Goal: Transaction & Acquisition: Purchase product/service

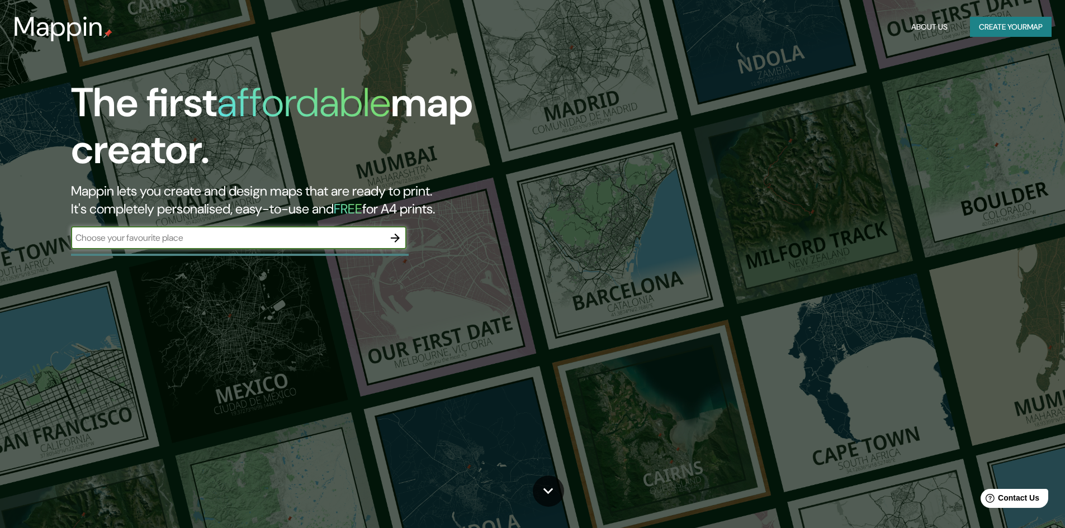
click at [254, 239] on div "​" at bounding box center [239, 238] width 336 height 22
click at [291, 237] on input "text" at bounding box center [227, 238] width 313 height 13
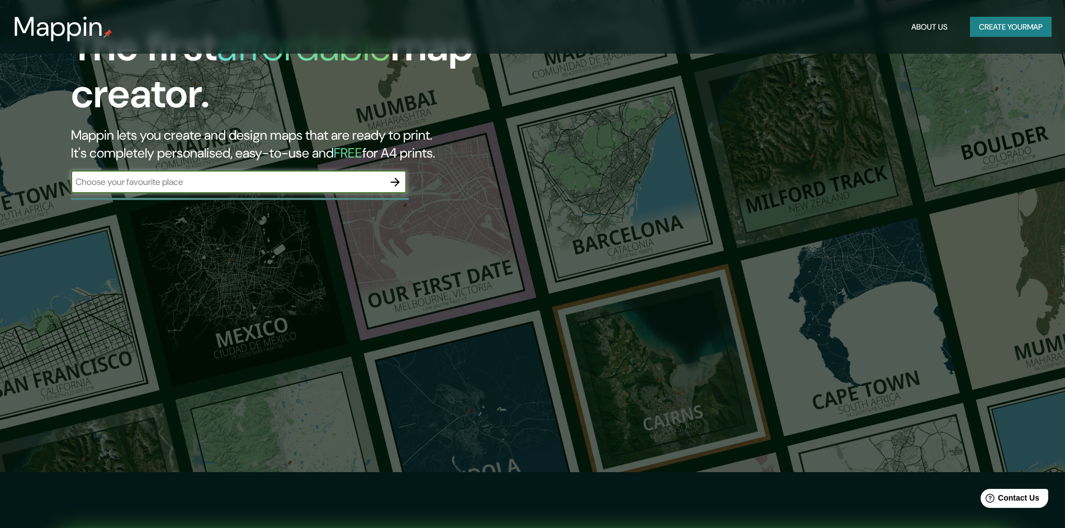
click at [327, 185] on input "text" at bounding box center [227, 182] width 313 height 13
type input "lima [GEOGRAPHIC_DATA]"
click at [392, 185] on icon "button" at bounding box center [395, 182] width 13 height 13
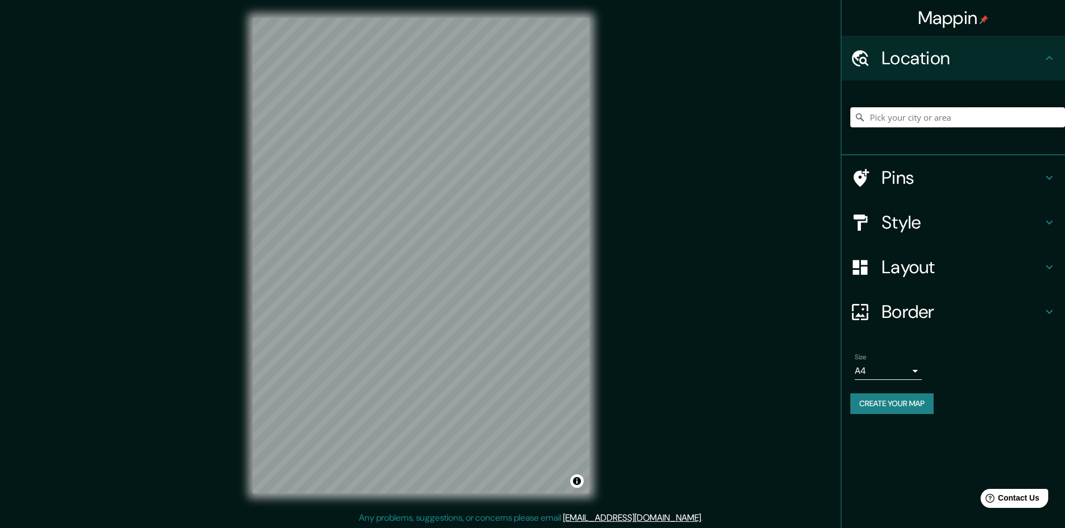
click at [938, 124] on input "Pick your city or area" at bounding box center [958, 117] width 215 height 20
click at [908, 176] on h4 "Pins" at bounding box center [962, 178] width 161 height 22
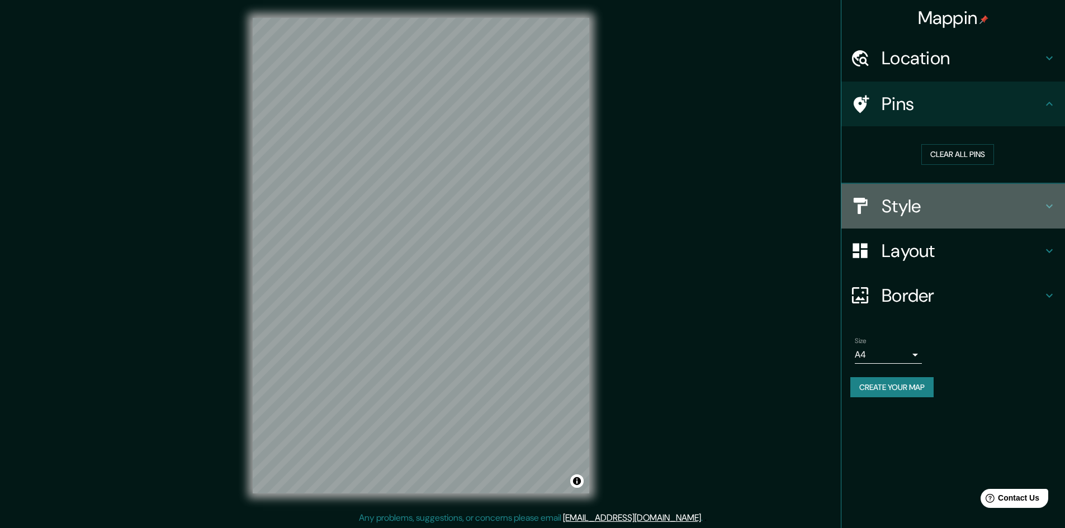
click at [898, 200] on h4 "Style" at bounding box center [962, 206] width 161 height 22
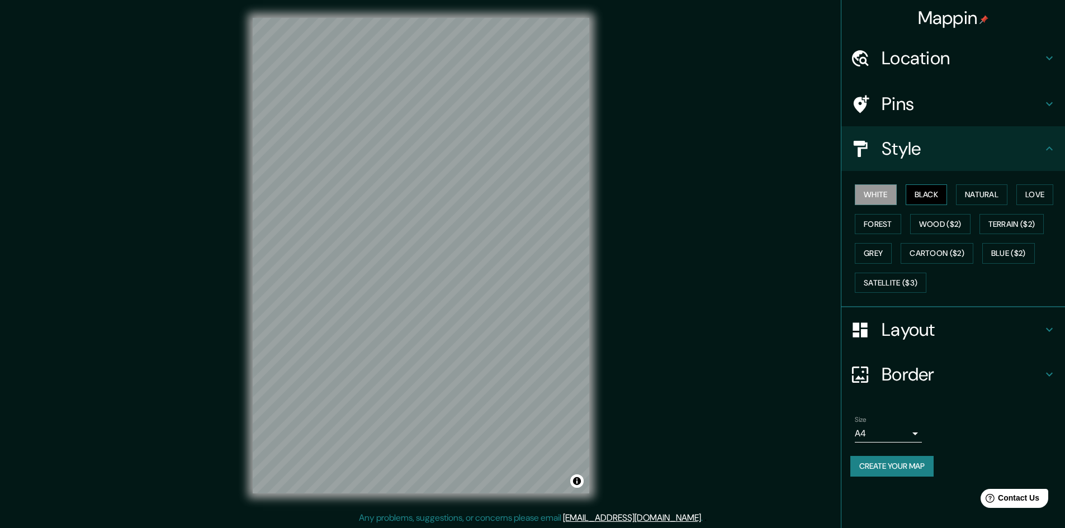
click at [943, 188] on button "Black" at bounding box center [927, 195] width 42 height 21
click at [974, 196] on button "Natural" at bounding box center [981, 195] width 51 height 21
click at [1034, 193] on button "Love" at bounding box center [1035, 195] width 37 height 21
click at [913, 221] on button "Wood ($2)" at bounding box center [940, 224] width 60 height 21
click at [893, 226] on button "Forest" at bounding box center [878, 224] width 46 height 21
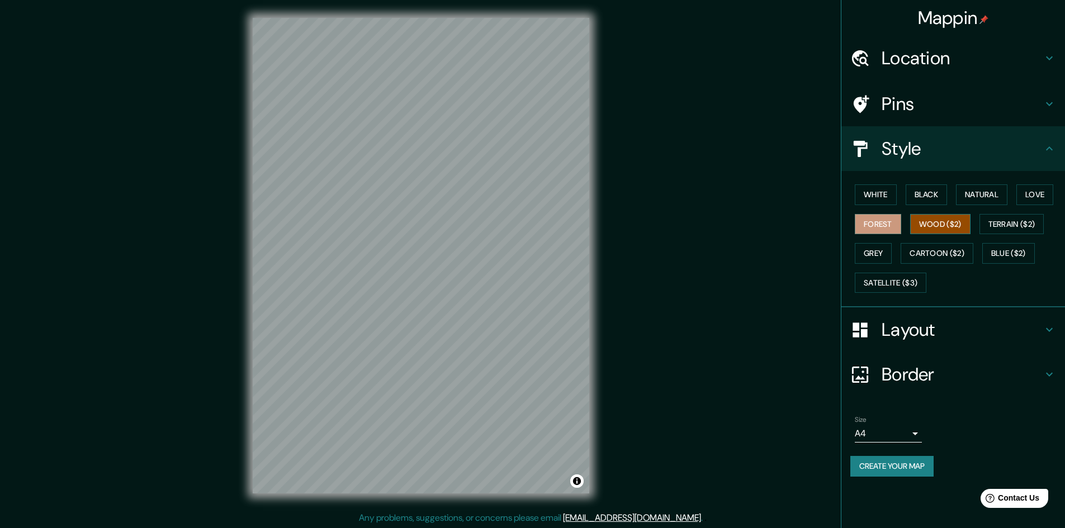
click at [914, 224] on button "Wood ($2)" at bounding box center [940, 224] width 60 height 21
click at [883, 249] on button "Grey" at bounding box center [873, 253] width 37 height 21
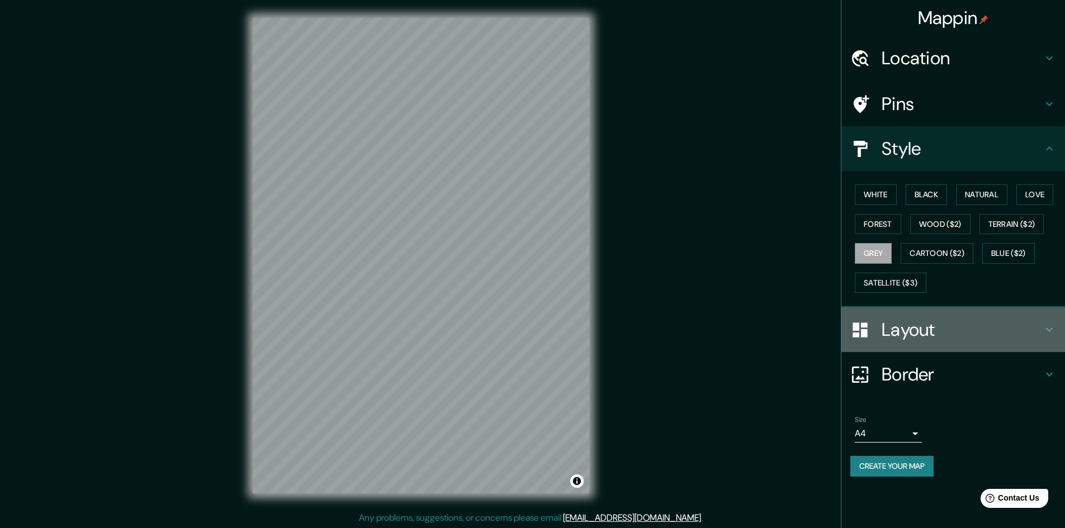
click at [927, 342] on div "Layout" at bounding box center [954, 330] width 224 height 45
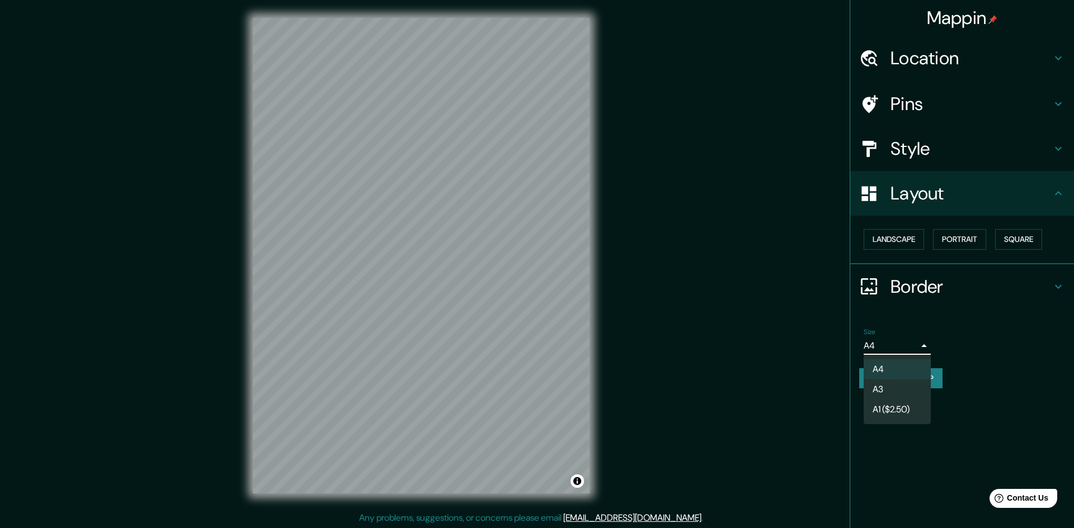
click at [912, 345] on body "Mappin Location Pins Style Layout Landscape Portrait Square Border Choose a bor…" at bounding box center [537, 264] width 1074 height 528
click at [898, 388] on li "A3" at bounding box center [896, 390] width 67 height 20
type input "a4"
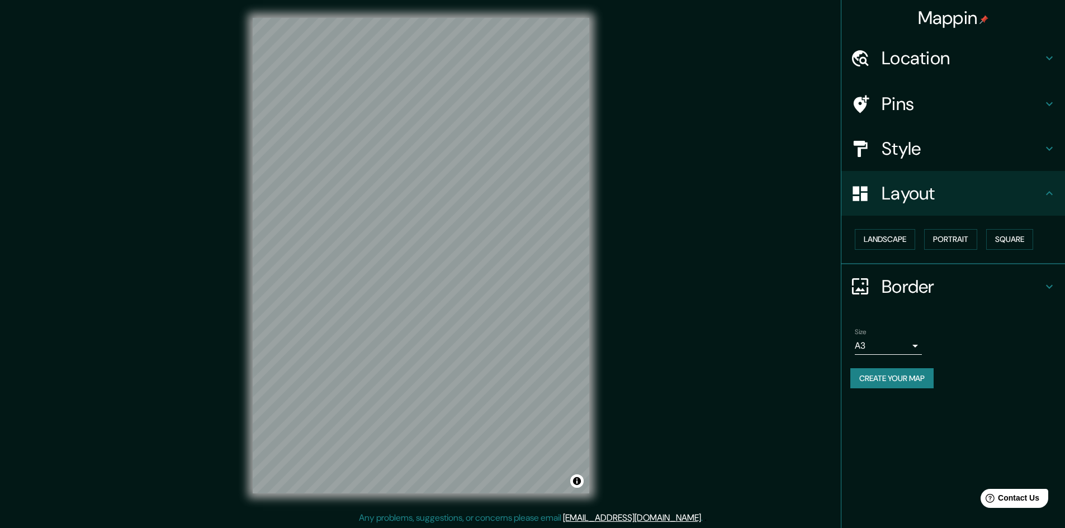
click at [971, 389] on div "Size A3 a4 Create your map" at bounding box center [954, 361] width 206 height 74
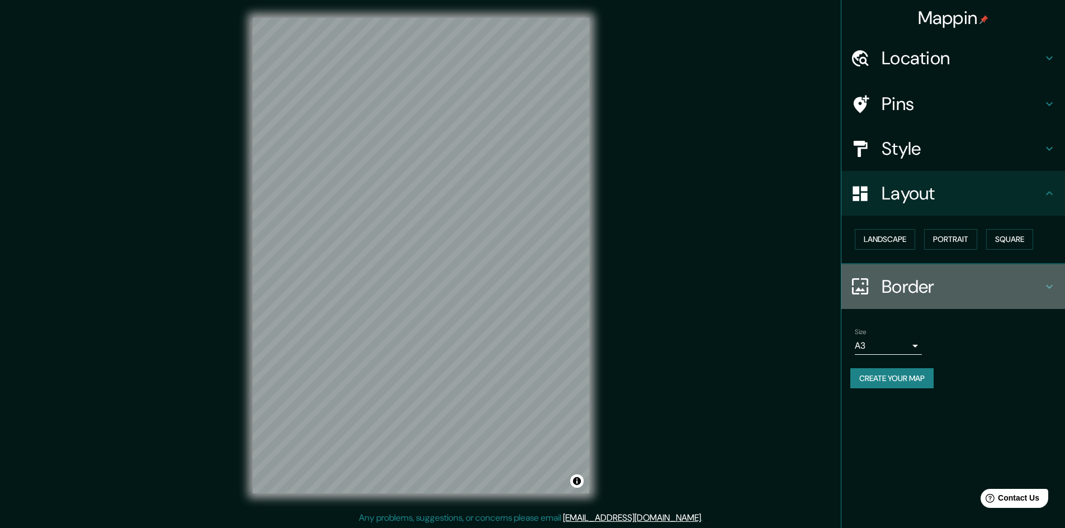
click at [886, 285] on h4 "Border" at bounding box center [962, 287] width 161 height 22
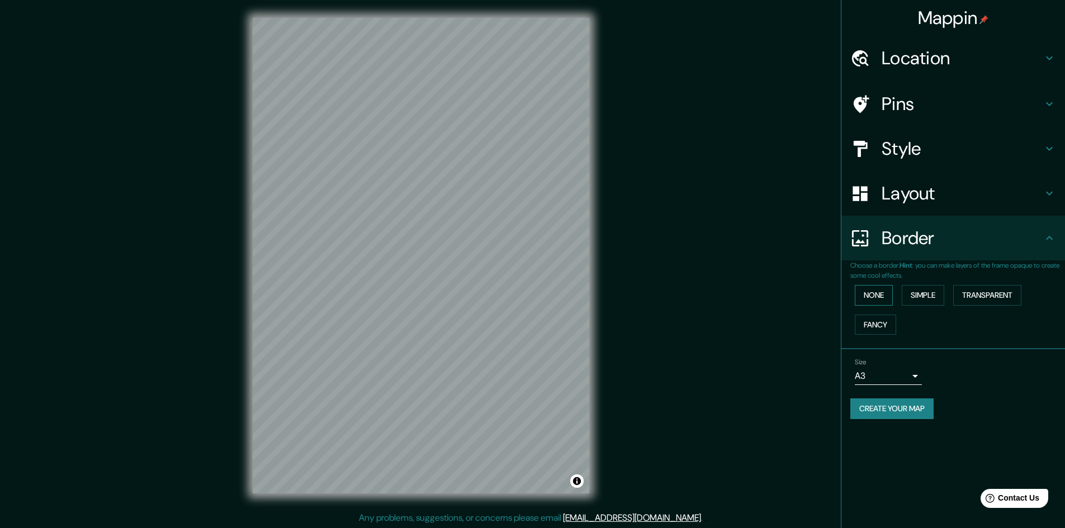
click at [884, 298] on button "None" at bounding box center [874, 295] width 38 height 21
click at [938, 302] on button "Simple" at bounding box center [923, 295] width 43 height 21
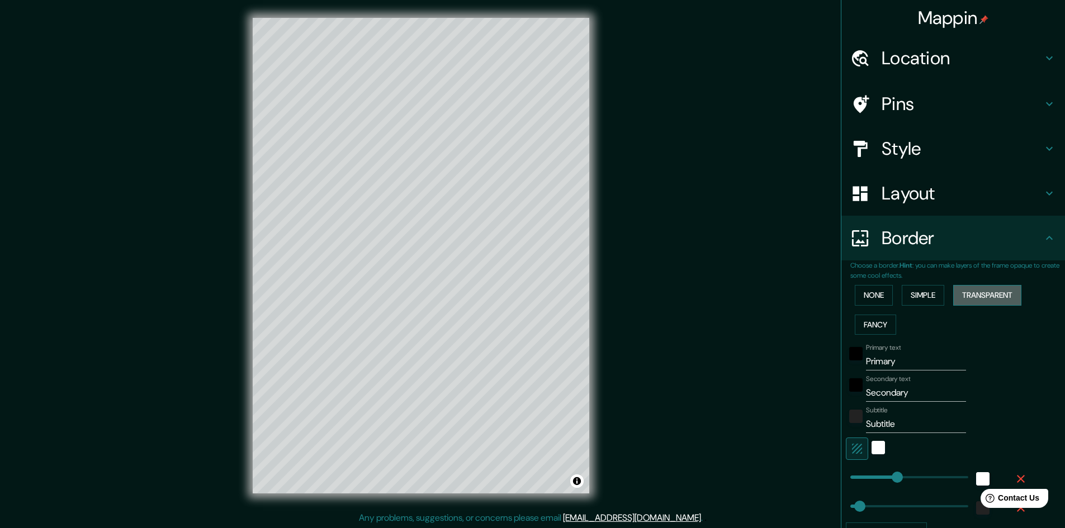
click at [1004, 298] on button "Transparent" at bounding box center [988, 295] width 68 height 21
click at [878, 322] on button "Fancy" at bounding box center [875, 325] width 41 height 21
click at [872, 302] on button "None" at bounding box center [874, 295] width 38 height 21
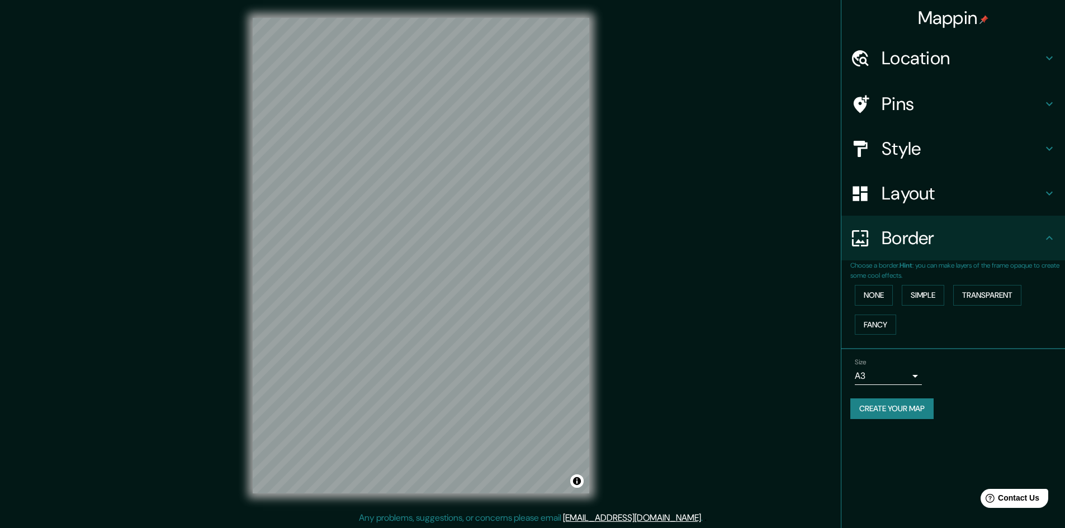
click at [962, 376] on div "Size A3 a4" at bounding box center [954, 372] width 206 height 36
click at [945, 190] on h4 "Layout" at bounding box center [962, 193] width 161 height 22
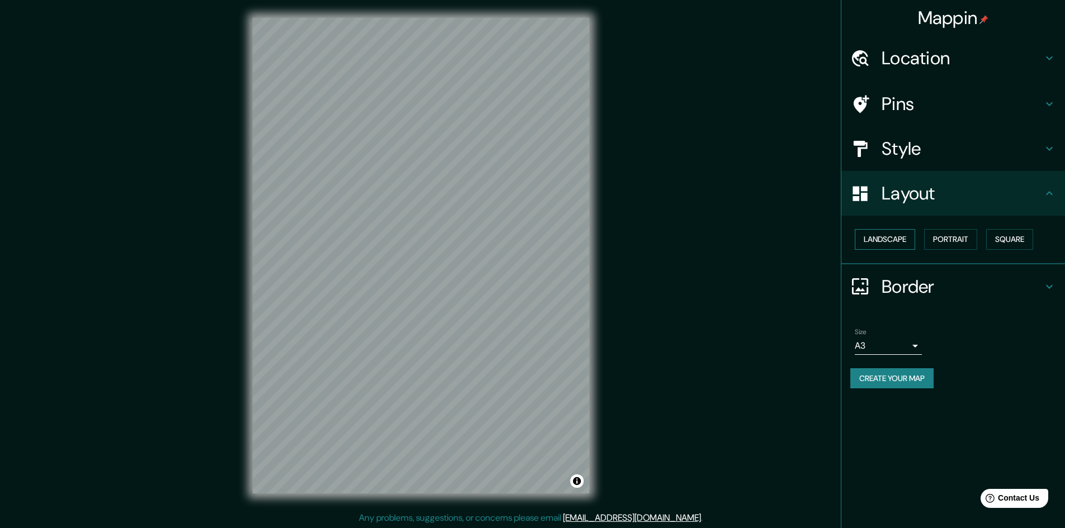
click at [890, 240] on button "Landscape" at bounding box center [885, 239] width 60 height 21
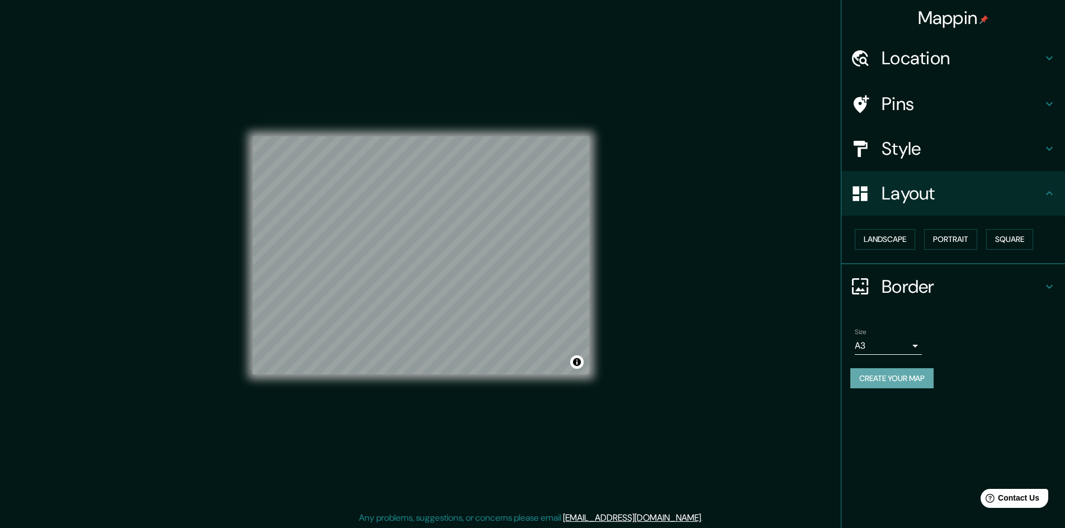
click at [906, 388] on button "Create your map" at bounding box center [892, 379] width 83 height 21
click at [918, 384] on div "Create your map" at bounding box center [954, 379] width 206 height 21
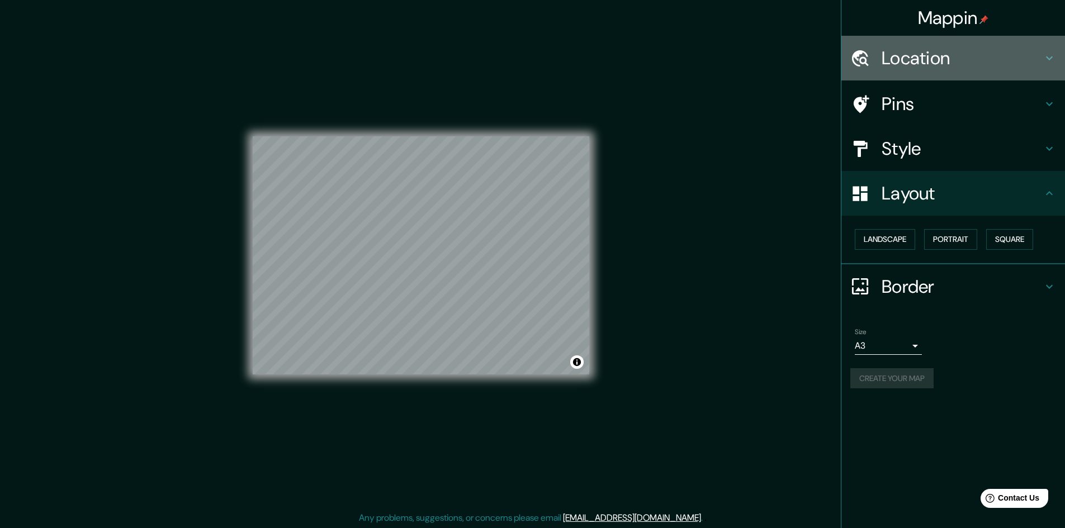
click at [889, 67] on h4 "Location" at bounding box center [962, 58] width 161 height 22
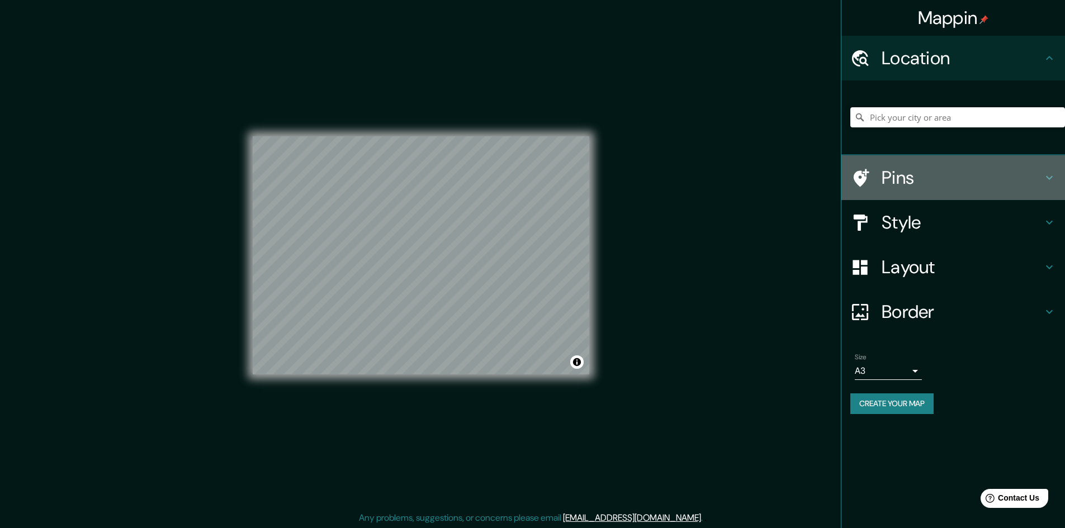
click at [890, 180] on h4 "Pins" at bounding box center [962, 178] width 161 height 22
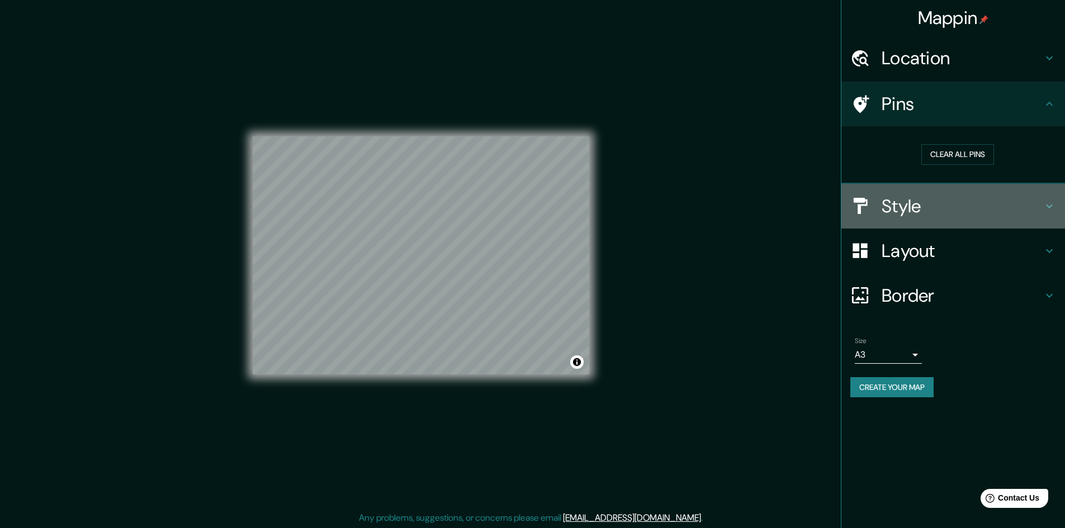
click at [921, 211] on h4 "Style" at bounding box center [962, 206] width 161 height 22
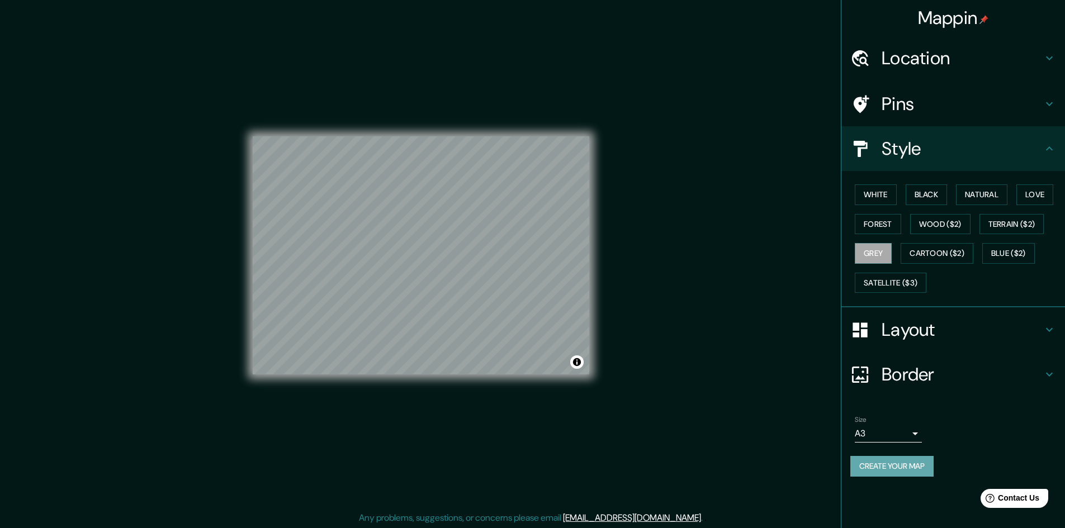
click at [881, 468] on button "Create your map" at bounding box center [892, 466] width 83 height 21
drag, startPoint x: 885, startPoint y: 461, endPoint x: 876, endPoint y: 455, distance: 10.6
click at [885, 461] on div "Create your map" at bounding box center [954, 466] width 206 height 21
